Goal: Book appointment/travel/reservation

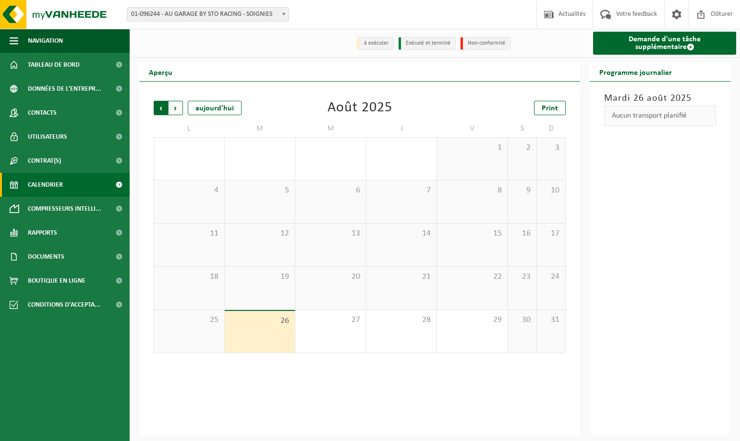
click at [177, 108] on span "Suivant" at bounding box center [176, 108] width 14 height 14
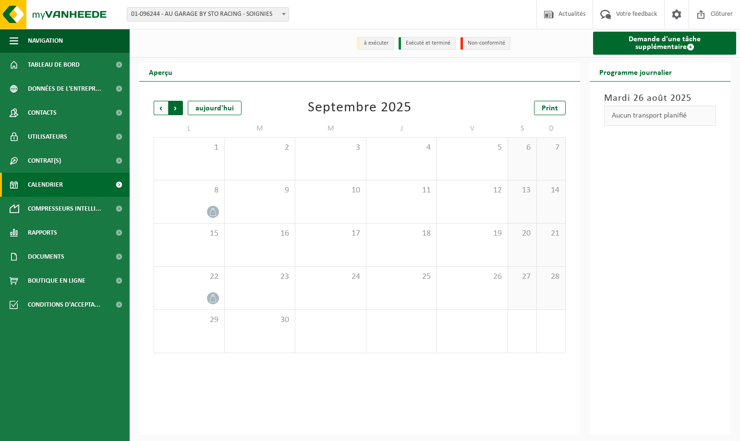
click at [160, 106] on span "Précédent" at bounding box center [161, 108] width 14 height 14
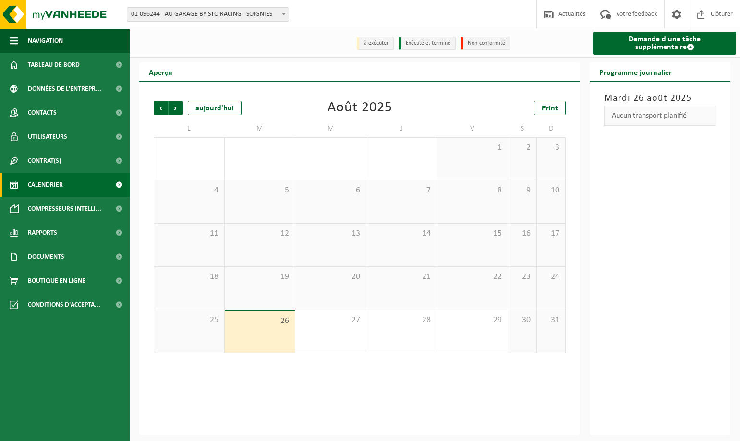
click at [192, 331] on div "25" at bounding box center [189, 331] width 70 height 43
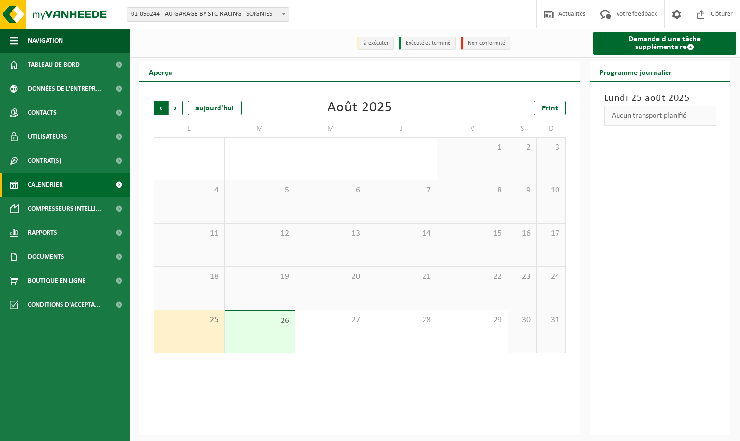
click at [179, 109] on span "Suivant" at bounding box center [176, 108] width 14 height 14
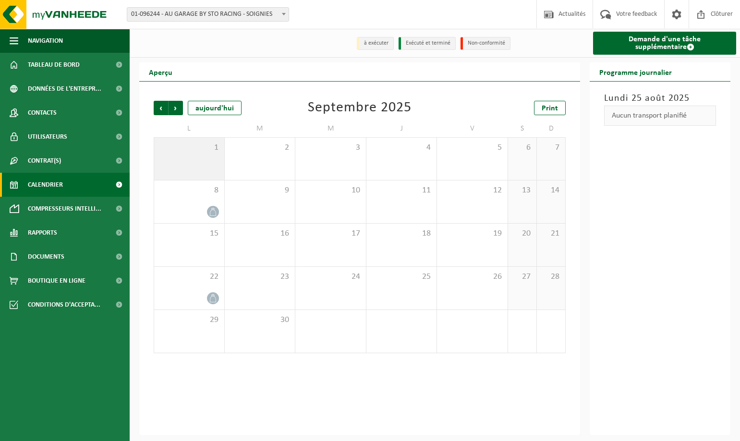
click at [196, 158] on div "1" at bounding box center [189, 159] width 70 height 42
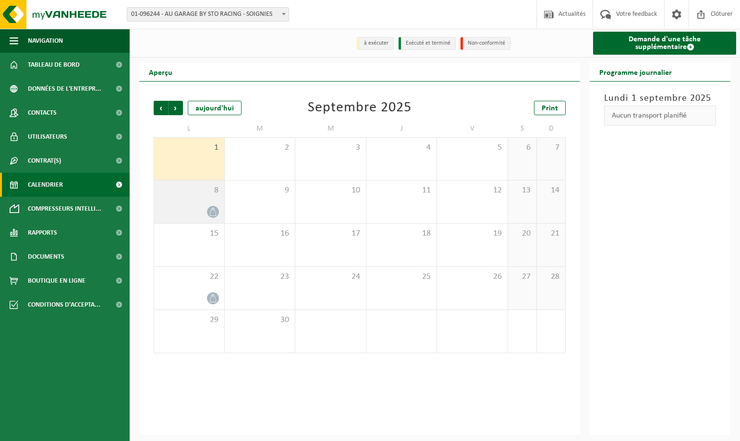
click at [198, 201] on div "8" at bounding box center [189, 202] width 70 height 43
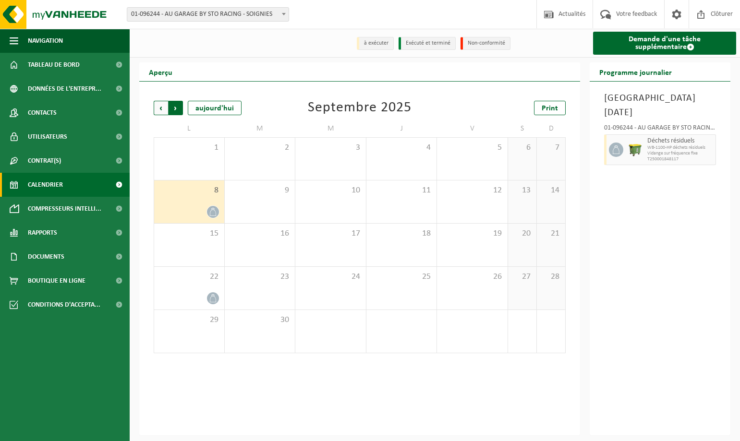
click at [160, 107] on span "Précédent" at bounding box center [161, 108] width 14 height 14
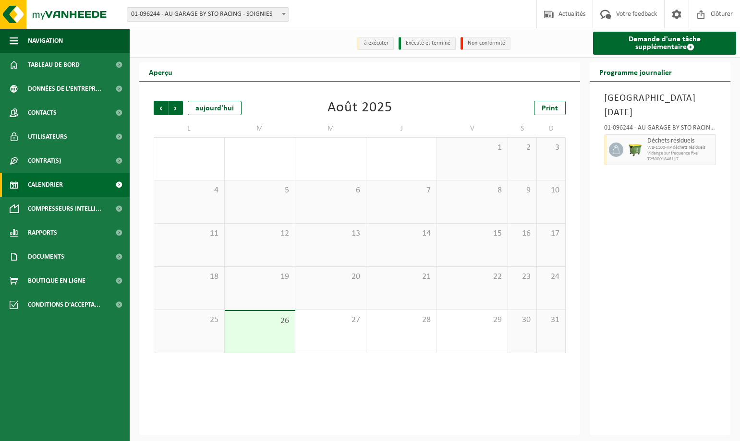
click at [197, 317] on span "25" at bounding box center [189, 320] width 61 height 11
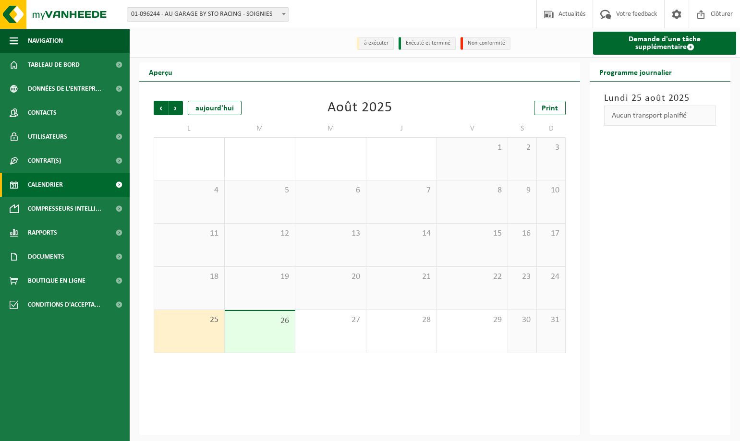
click at [199, 287] on div "18" at bounding box center [189, 288] width 70 height 43
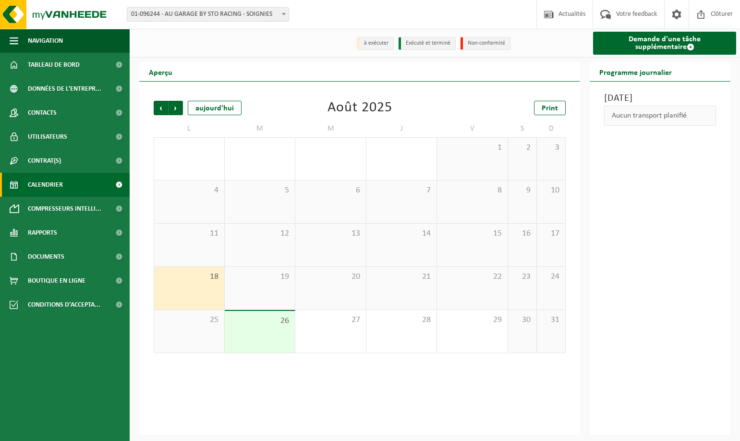
click at [201, 217] on div "4" at bounding box center [189, 202] width 70 height 43
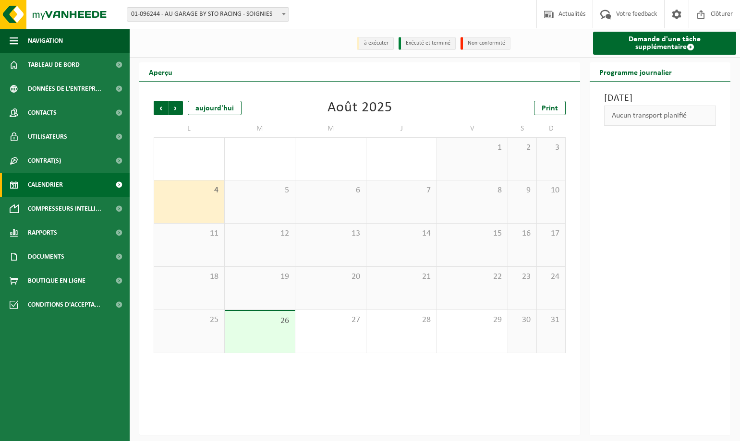
click at [199, 327] on div "25" at bounding box center [189, 331] width 70 height 43
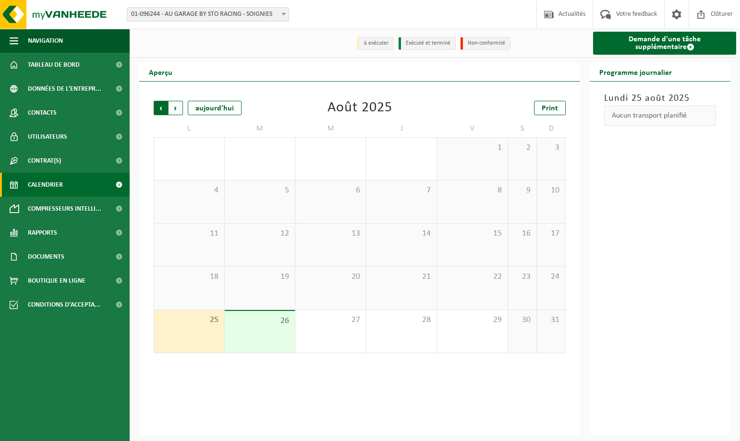
click at [177, 107] on span "Suivant" at bounding box center [176, 108] width 14 height 14
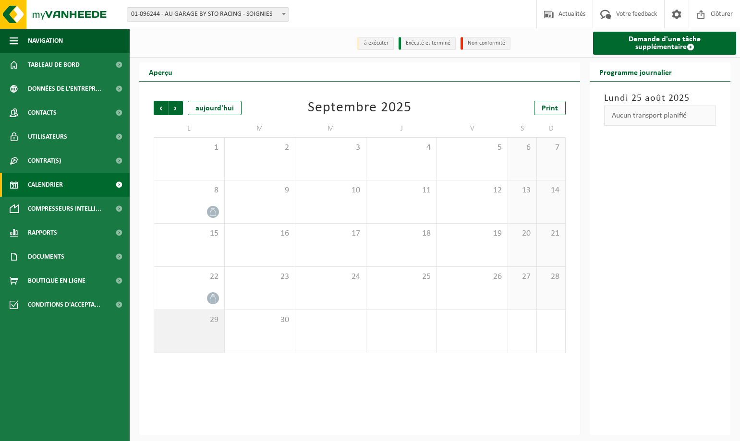
click at [205, 329] on div "29" at bounding box center [189, 331] width 70 height 43
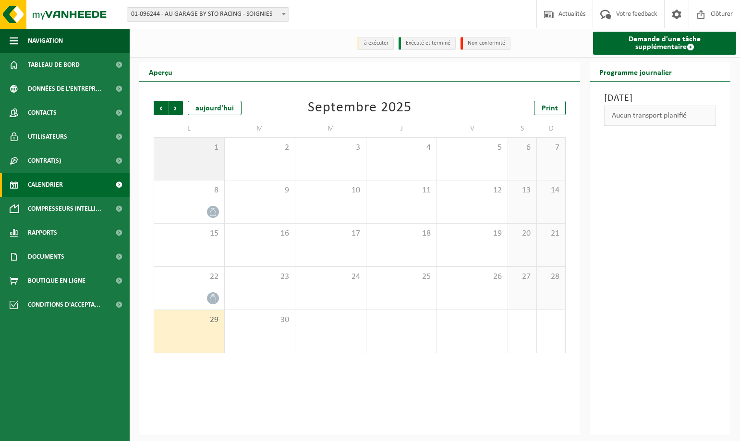
click at [198, 153] on span "1" at bounding box center [189, 148] width 61 height 11
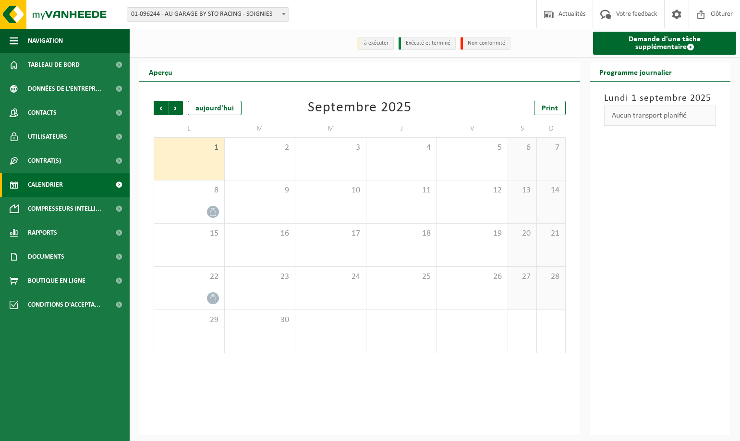
click at [188, 158] on div "1" at bounding box center [189, 159] width 70 height 42
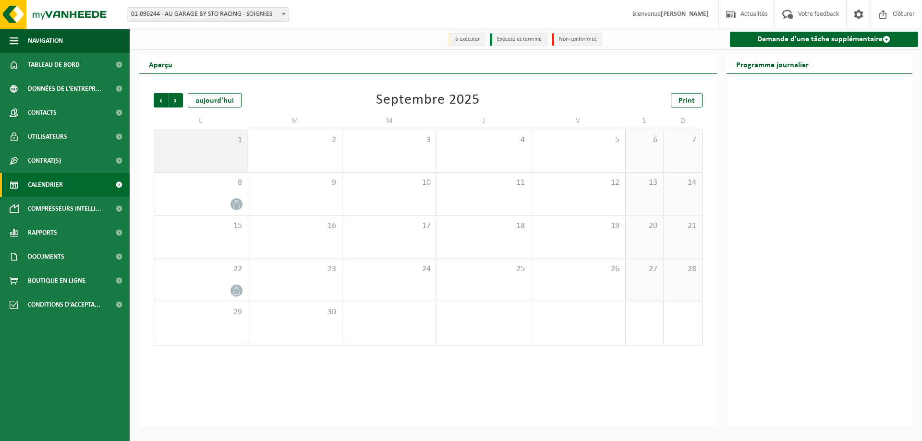
click at [210, 139] on span "1" at bounding box center [201, 140] width 84 height 11
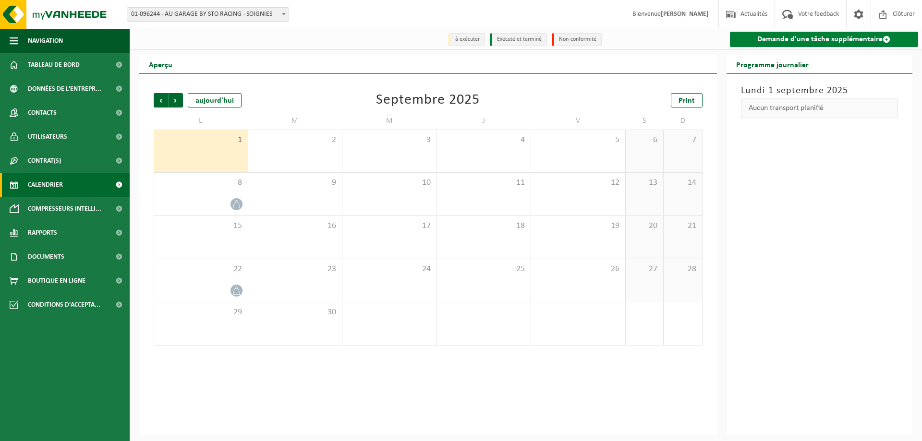
click at [740, 37] on link "Demande d'une tâche supplémentaire" at bounding box center [824, 39] width 189 height 15
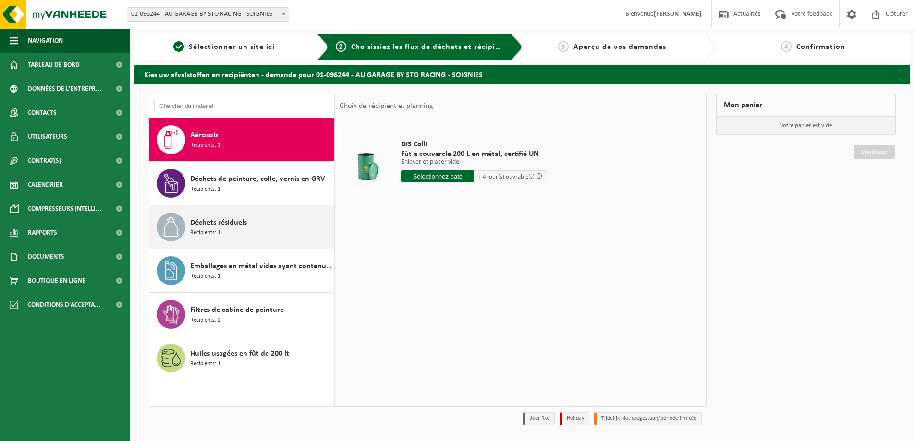
click at [179, 221] on icon at bounding box center [170, 227] width 19 height 19
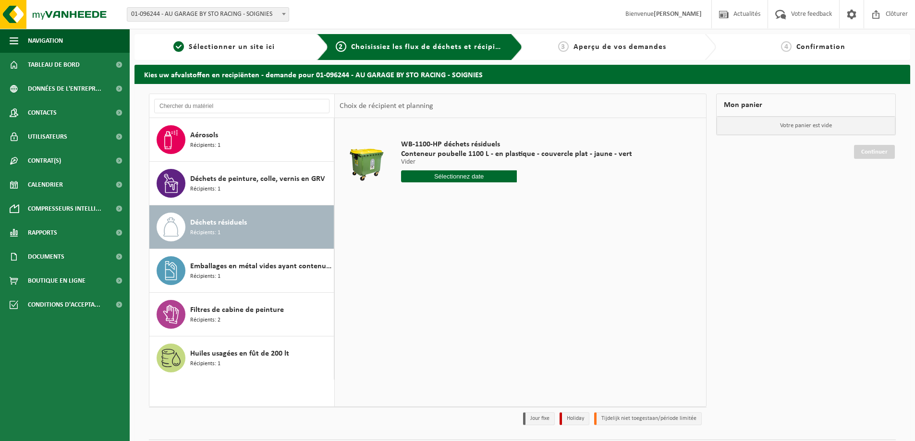
click at [461, 173] on input "text" at bounding box center [459, 176] width 116 height 12
click at [510, 197] on icon at bounding box center [510, 198] width 2 height 5
click at [410, 230] on div "1" at bounding box center [409, 230] width 17 height 15
type input "à partir de [DATE]"
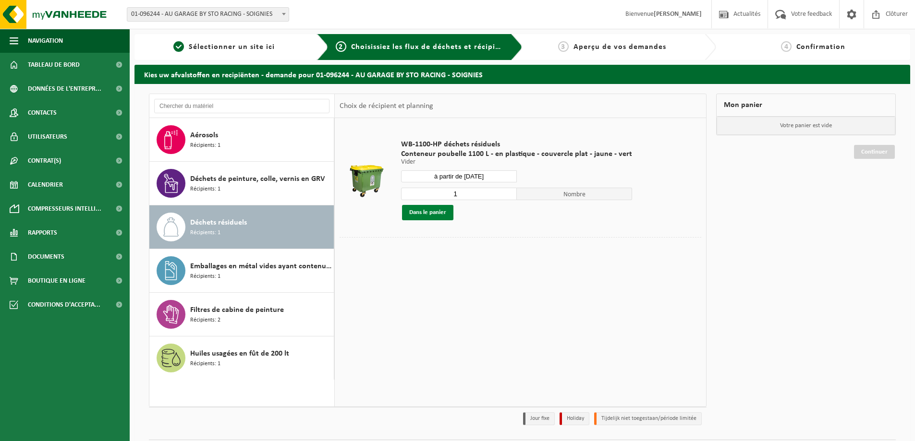
click at [432, 213] on button "Dans le panier" at bounding box center [427, 212] width 51 height 15
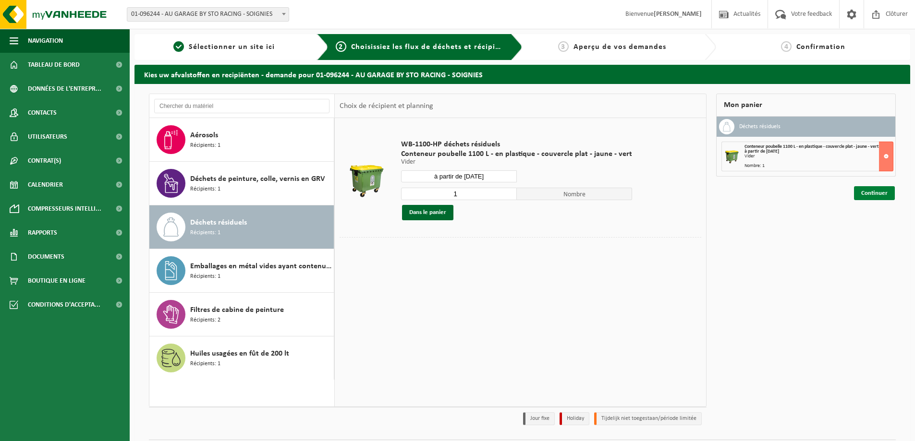
click at [878, 193] on link "Continuer" at bounding box center [874, 193] width 41 height 14
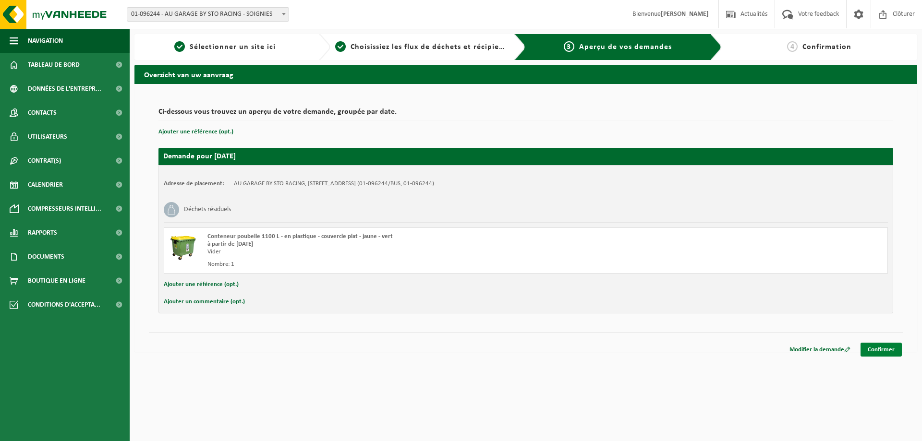
click at [888, 349] on link "Confirmer" at bounding box center [881, 350] width 41 height 14
